Goal: Task Accomplishment & Management: Use online tool/utility

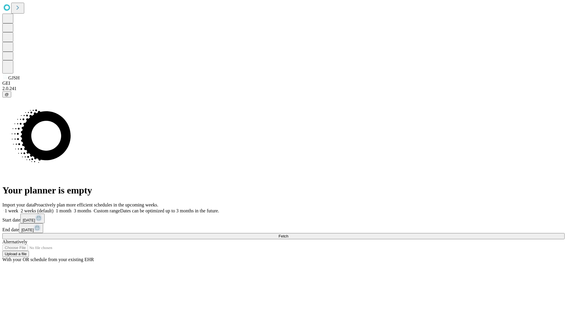
click at [288, 234] on span "Fetch" at bounding box center [283, 236] width 10 height 4
